Goal: Task Accomplishment & Management: Use online tool/utility

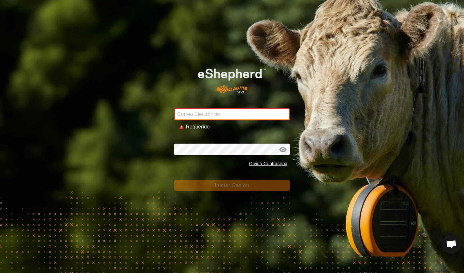
type input "[EMAIL_ADDRESS][DOMAIN_NAME]"
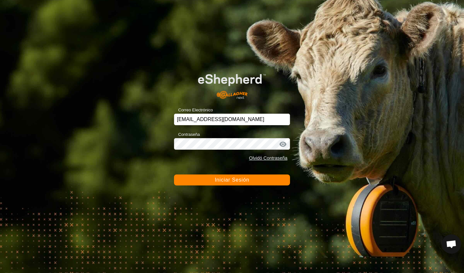
click at [238, 178] on span "Iniciar Sesión" at bounding box center [232, 179] width 34 height 5
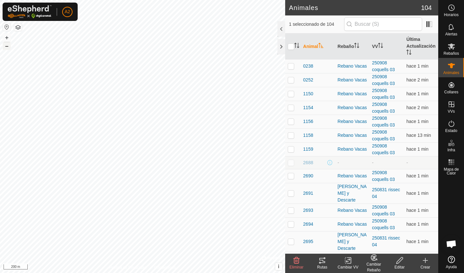
click at [9, 46] on button "–" at bounding box center [7, 46] width 8 height 8
click at [6, 40] on button "+" at bounding box center [7, 38] width 8 height 8
click at [6, 39] on button "+" at bounding box center [7, 38] width 8 height 8
checkbox input "true"
checkbox input "false"
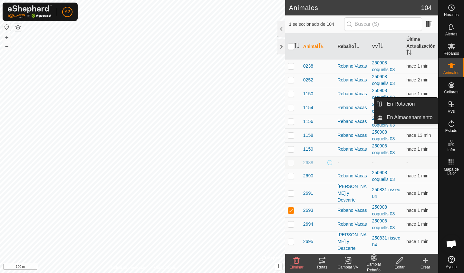
click at [456, 108] on es-virtualpaddocks-svg-icon at bounding box center [452, 104] width 12 height 10
click at [453, 104] on icon at bounding box center [452, 105] width 6 height 6
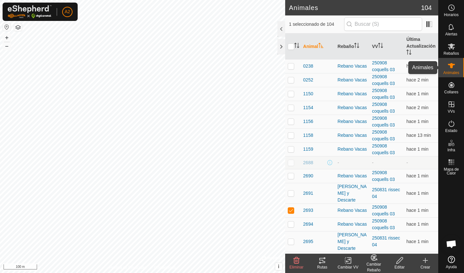
click at [451, 66] on icon at bounding box center [451, 65] width 7 height 5
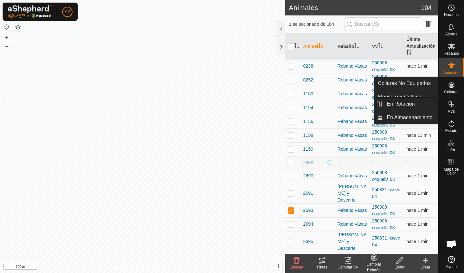
click at [453, 105] on icon at bounding box center [452, 105] width 8 height 8
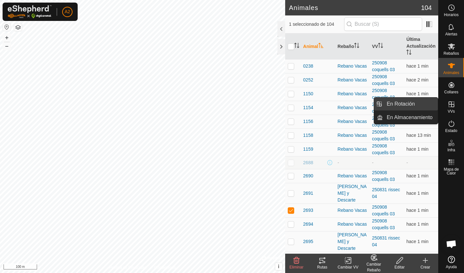
click at [420, 103] on link "En Rotación" at bounding box center [410, 104] width 55 height 13
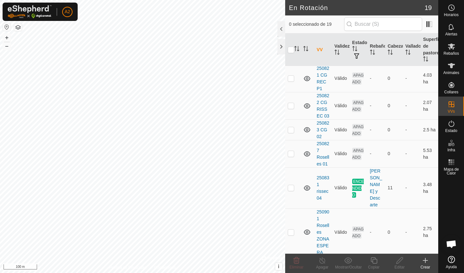
scroll to position [148, 0]
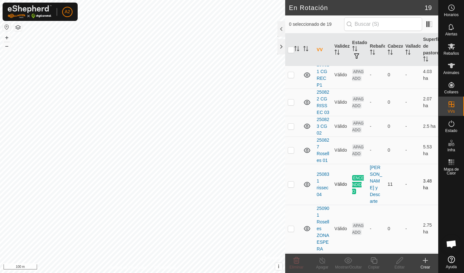
click at [292, 190] on td at bounding box center [292, 184] width 15 height 41
checkbox input "false"
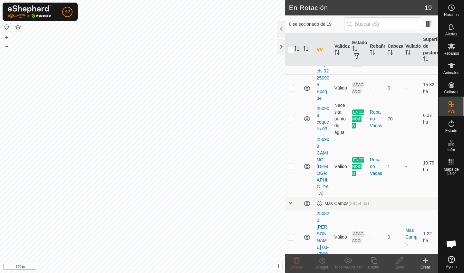
scroll to position [430, 0]
click at [291, 163] on p-checkbox at bounding box center [291, 165] width 6 height 5
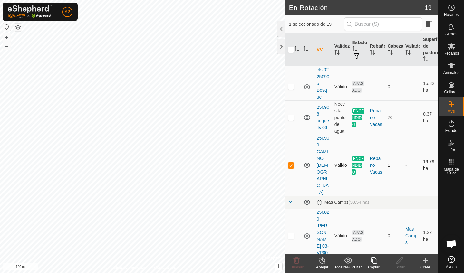
click at [291, 163] on p-checkbox at bounding box center [291, 165] width 6 height 5
checkbox input "false"
click at [328, 119] on link "250908 coquells 03" at bounding box center [323, 117] width 13 height 25
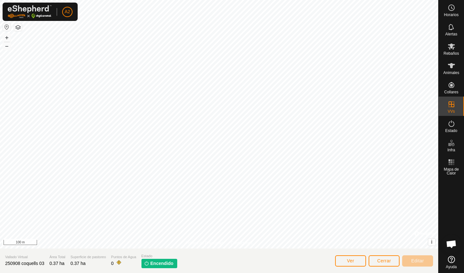
click at [378, 262] on span "Cerrar" at bounding box center [384, 260] width 14 height 5
